Goal: Register for event/course

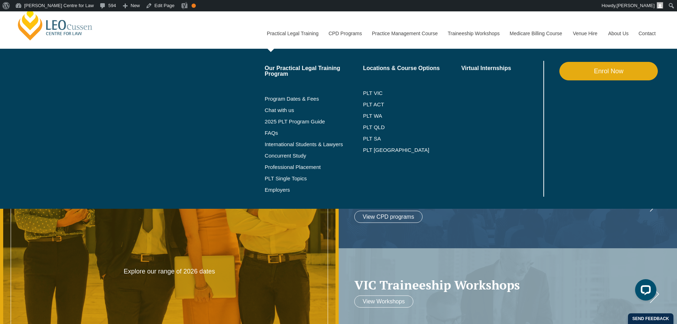
click at [587, 73] on link "Enrol Now" at bounding box center [608, 71] width 98 height 18
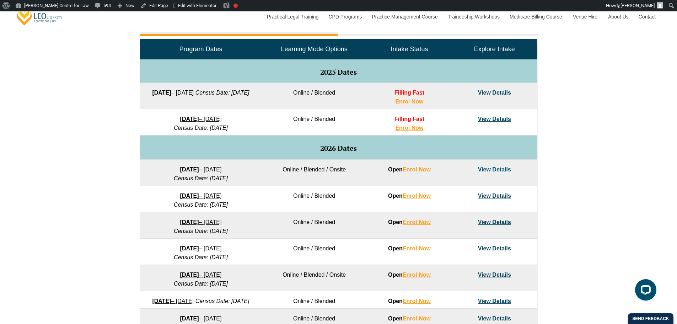
scroll to position [118, 0]
